Goal: Transaction & Acquisition: Purchase product/service

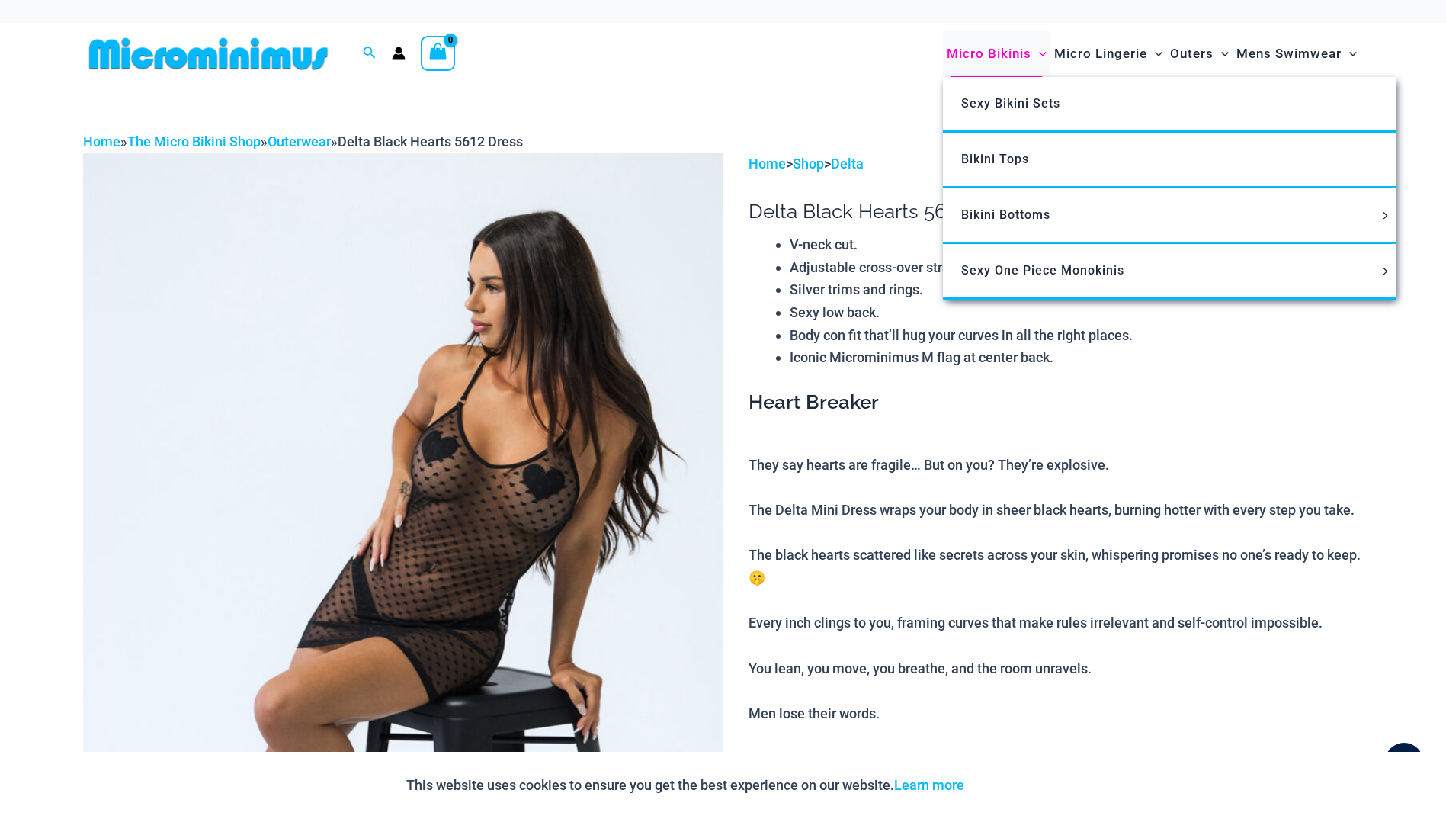
click at [1005, 43] on span "Micro Bikinis" at bounding box center [989, 53] width 85 height 39
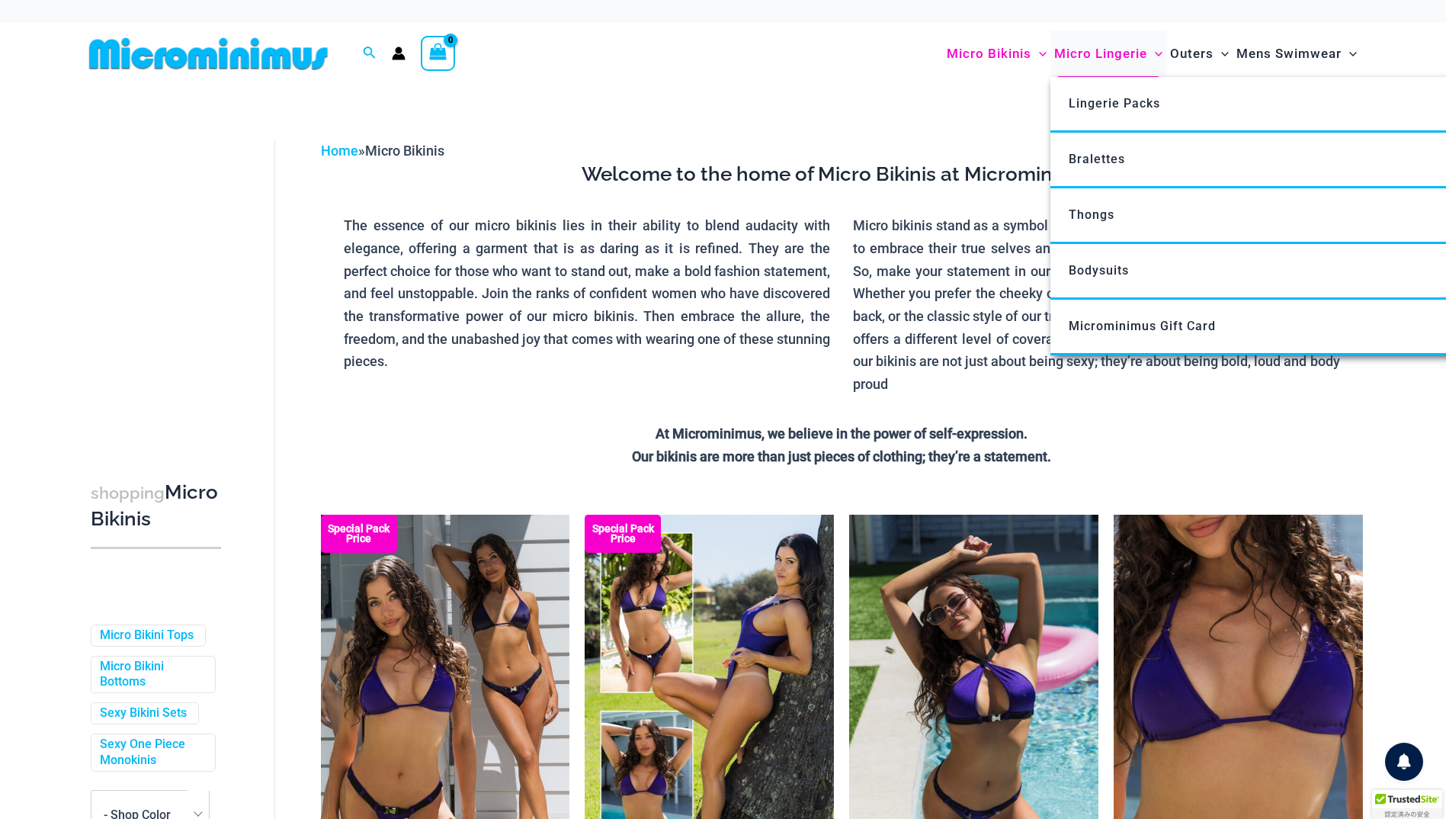
click at [1095, 56] on span "Micro Lingerie" at bounding box center [1100, 53] width 93 height 39
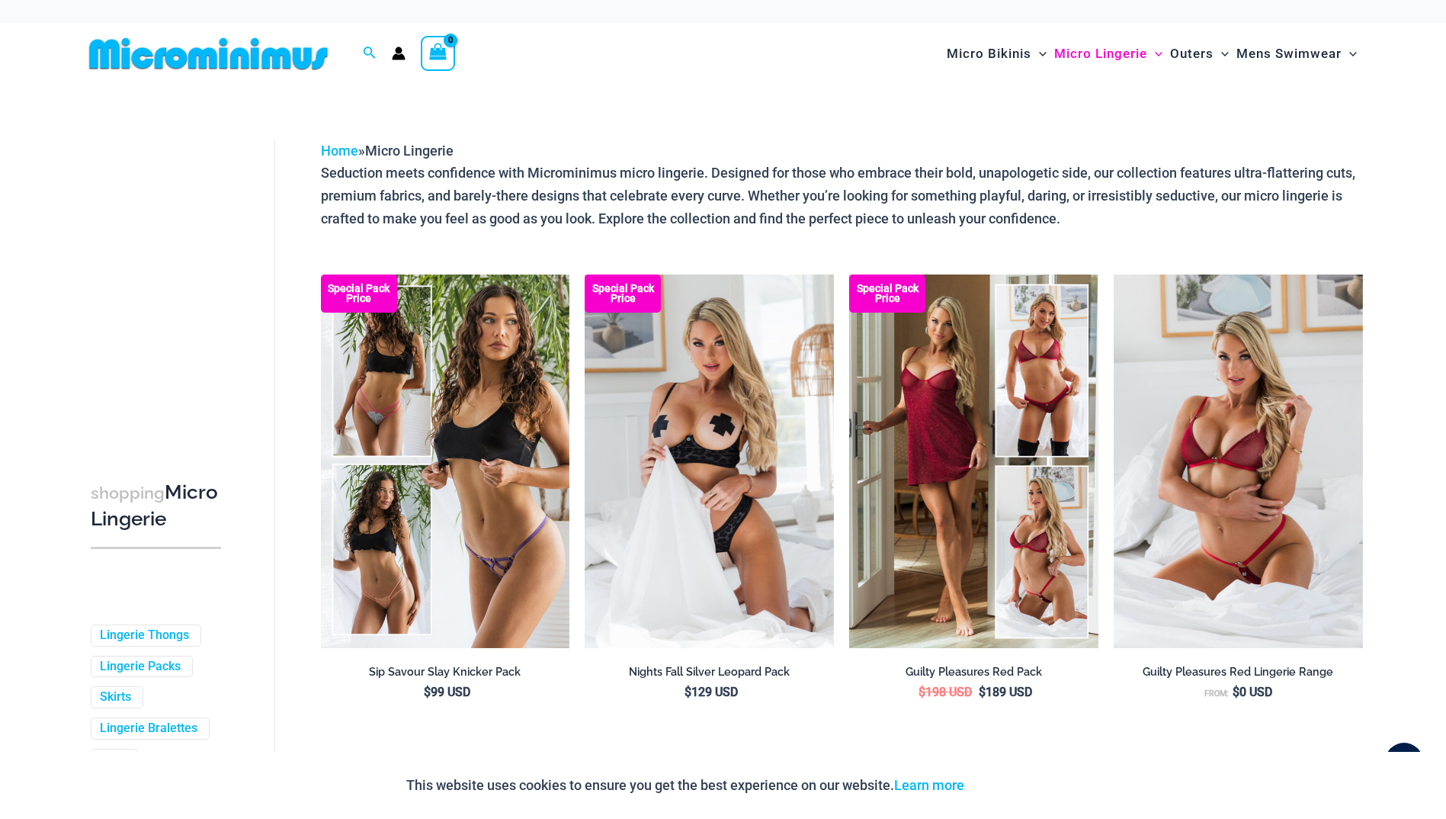
click at [255, 54] on img at bounding box center [208, 54] width 251 height 34
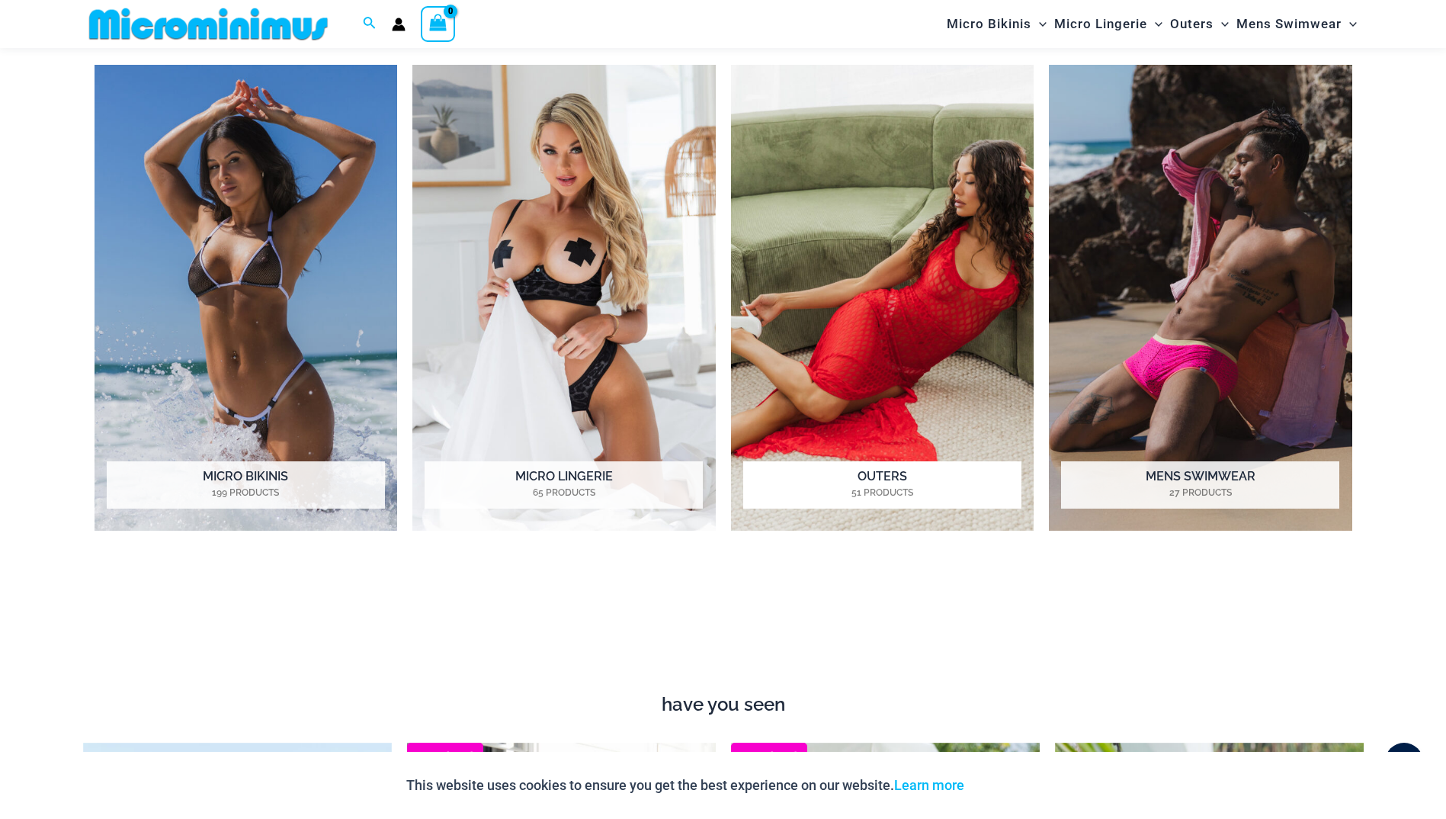
scroll to position [825, 0]
